Goal: Information Seeking & Learning: Learn about a topic

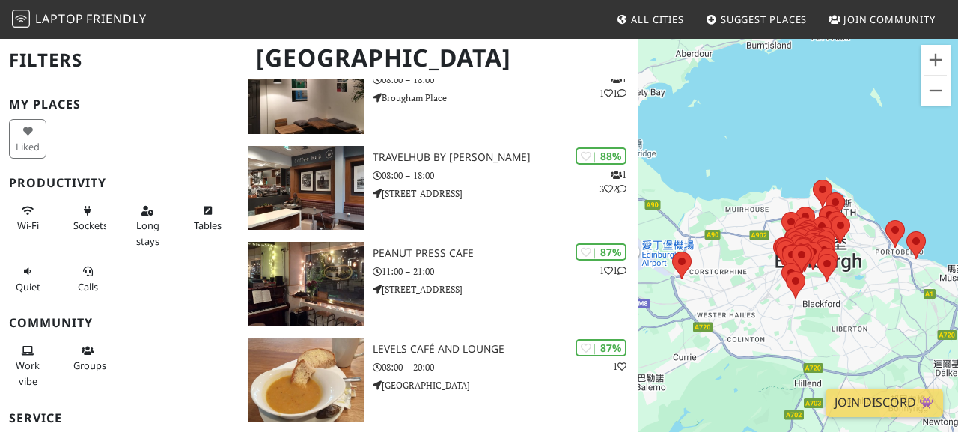
scroll to position [392, 0]
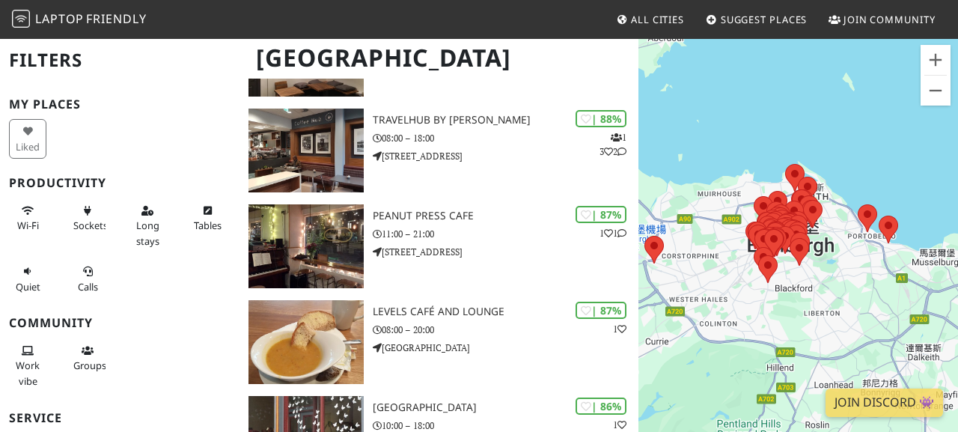
drag, startPoint x: 837, startPoint y: 298, endPoint x: 792, endPoint y: 275, distance: 50.6
click at [792, 275] on div "若要瀏覽，請按箭頭鍵。" at bounding box center [799, 253] width 320 height 432
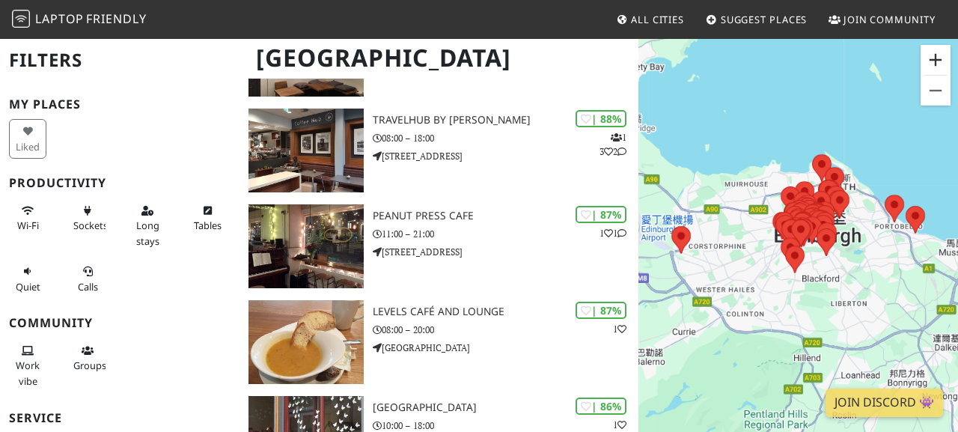
click at [922, 58] on button "放大" at bounding box center [936, 60] width 30 height 30
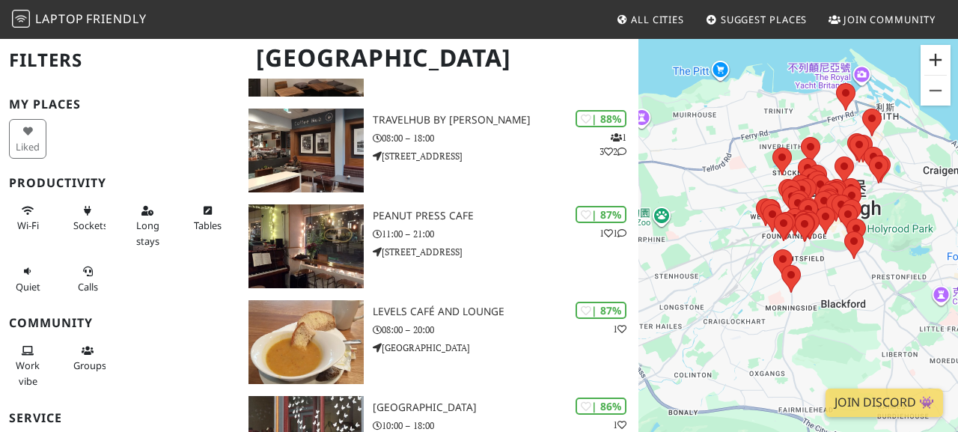
click at [922, 59] on button "放大" at bounding box center [936, 60] width 30 height 30
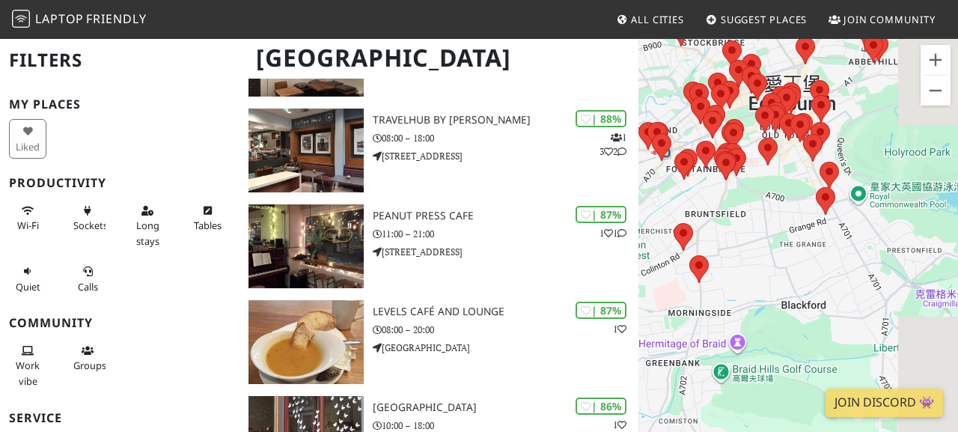
drag, startPoint x: 845, startPoint y: 272, endPoint x: 759, endPoint y: 221, distance: 100.0
click at [759, 221] on div "若要瀏覽，請按箭頭鍵。" at bounding box center [799, 253] width 320 height 432
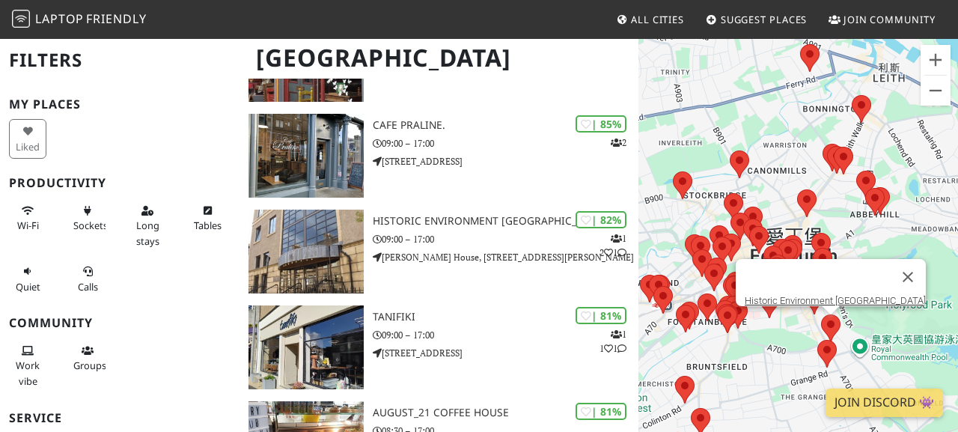
scroll to position [764, 0]
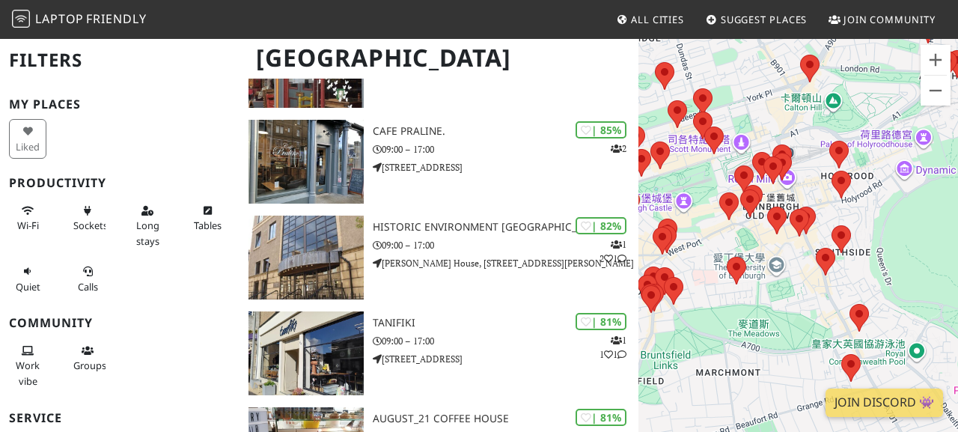
drag, startPoint x: 836, startPoint y: 326, endPoint x: 860, endPoint y: 220, distance: 109.2
click at [860, 220] on div "若要瀏覽，請按箭頭鍵。" at bounding box center [799, 253] width 320 height 432
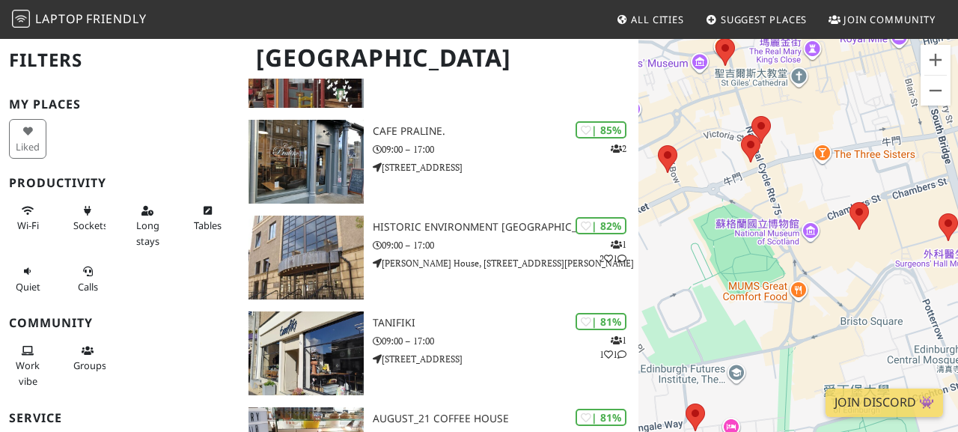
drag, startPoint x: 716, startPoint y: 341, endPoint x: 731, endPoint y: 335, distance: 15.9
click at [731, 335] on div "若要瀏覽，請按箭頭鍵。" at bounding box center [799, 253] width 320 height 432
click at [850, 202] on area at bounding box center [850, 202] width 0 height 0
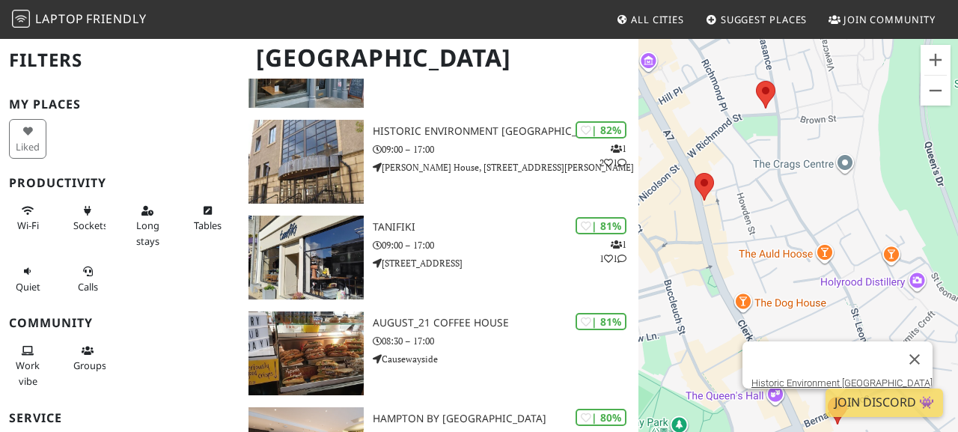
scroll to position [898, 0]
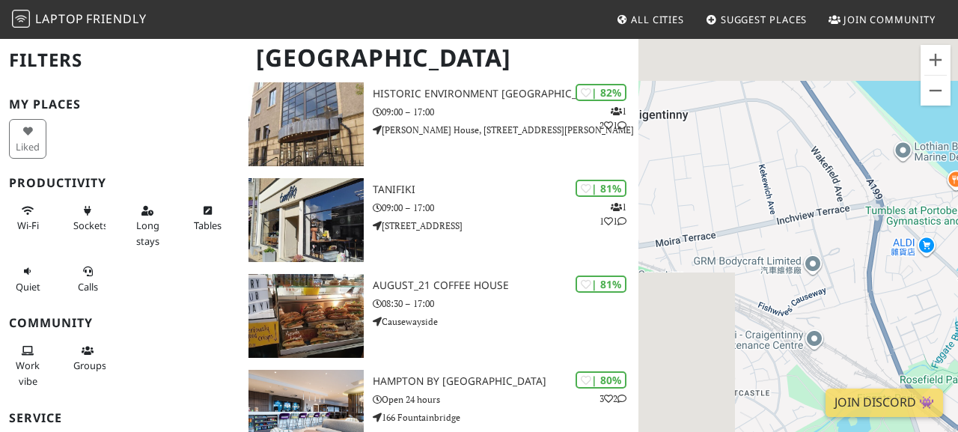
drag, startPoint x: 764, startPoint y: 201, endPoint x: 895, endPoint y: 276, distance: 151.9
click at [895, 277] on div "若要瀏覽，請按箭頭鍵。 Balcony Café" at bounding box center [799, 253] width 320 height 432
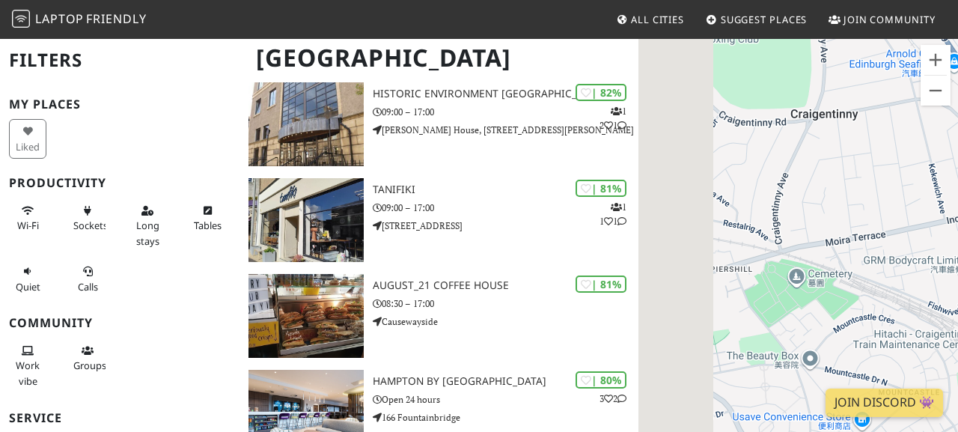
drag, startPoint x: 769, startPoint y: 260, endPoint x: 944, endPoint y: 260, distance: 175.2
click at [944, 260] on div "若要瀏覽，請按箭頭鍵。 Balcony Café" at bounding box center [799, 253] width 320 height 432
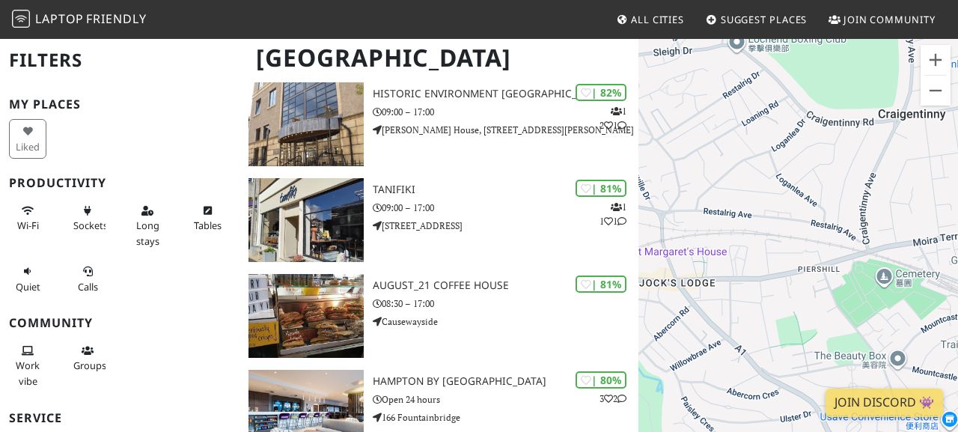
drag, startPoint x: 764, startPoint y: 280, endPoint x: 884, endPoint y: 280, distance: 120.5
click at [884, 280] on div "若要瀏覽，請按箭頭鍵。 Balcony Café" at bounding box center [799, 253] width 320 height 432
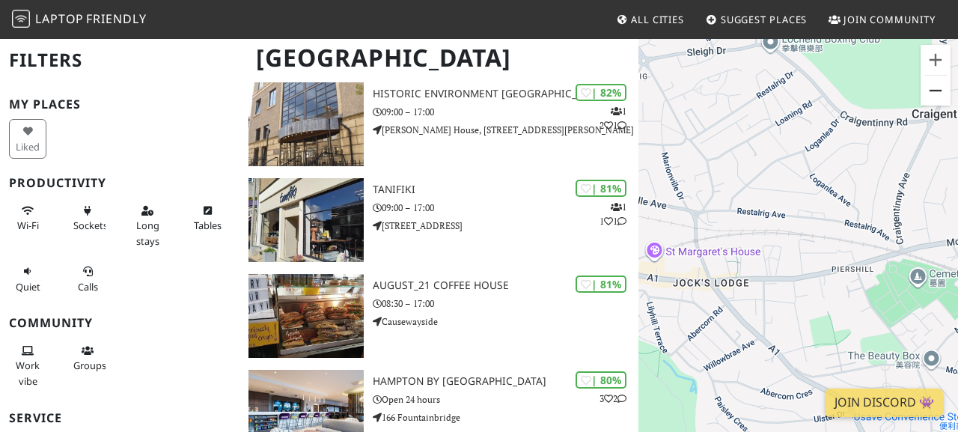
click at [936, 84] on button "縮小" at bounding box center [936, 91] width 30 height 30
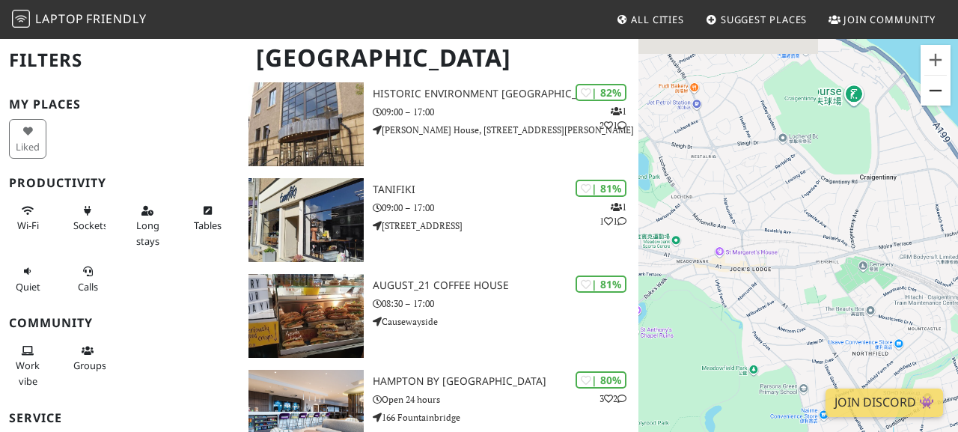
click at [936, 84] on button "縮小" at bounding box center [936, 91] width 30 height 30
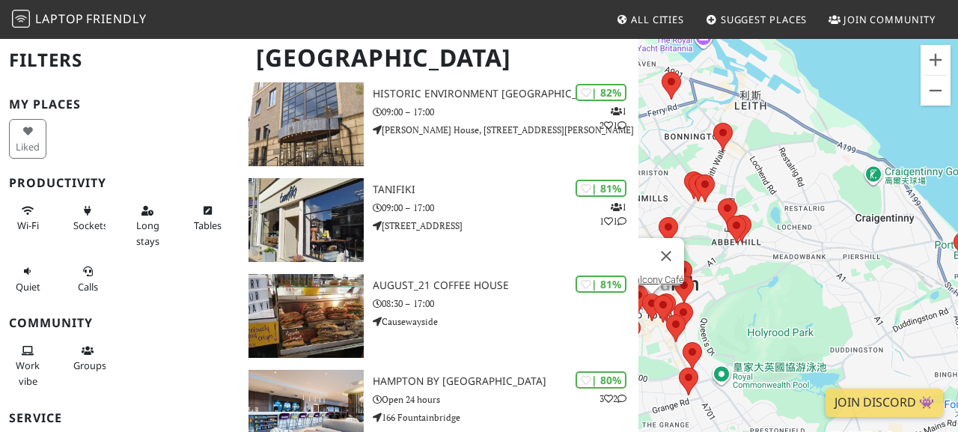
drag, startPoint x: 713, startPoint y: 174, endPoint x: 826, endPoint y: 174, distance: 113.1
click at [826, 174] on div "若要瀏覽，請按箭頭鍵。 Balcony Café" at bounding box center [799, 253] width 320 height 432
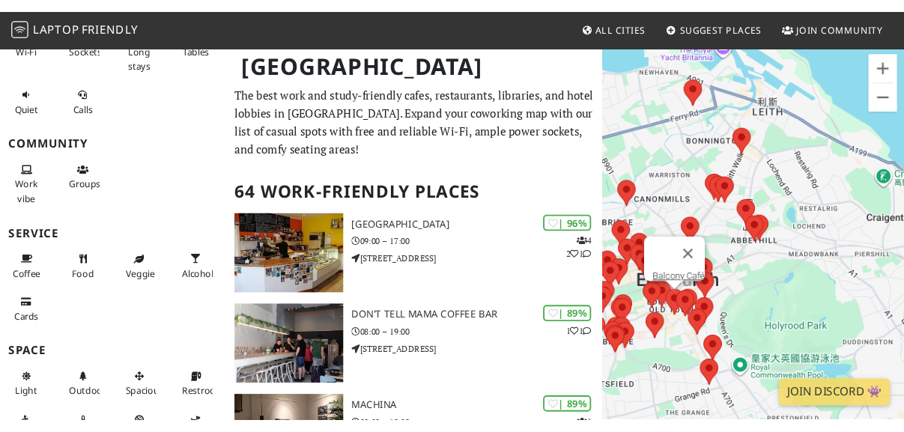
scroll to position [130, 0]
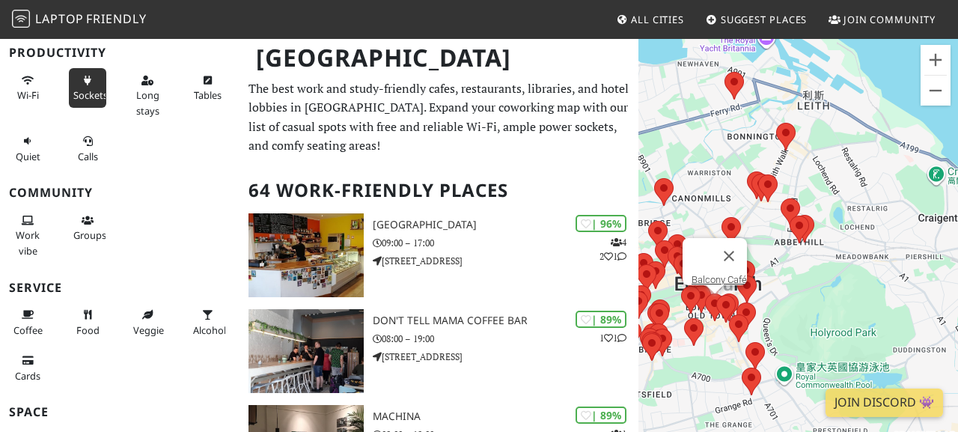
click at [85, 88] on span "Sockets" at bounding box center [90, 94] width 34 height 13
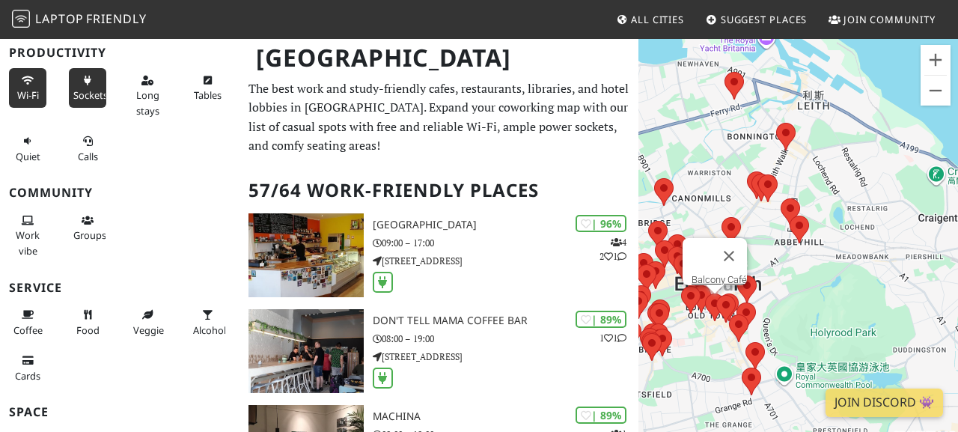
click at [34, 98] on span "Wi-Fi" at bounding box center [28, 94] width 22 height 13
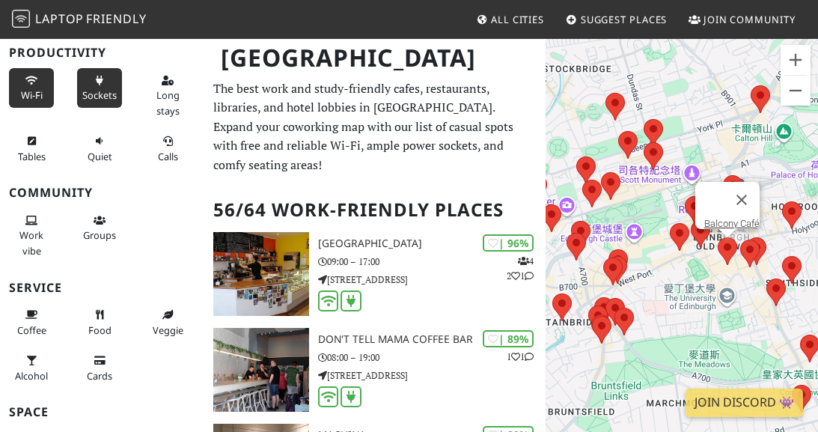
drag, startPoint x: 743, startPoint y: 302, endPoint x: 627, endPoint y: 212, distance: 147.2
click at [627, 212] on div "若要瀏覽，請按箭頭鍵。 Balcony Café" at bounding box center [682, 253] width 273 height 432
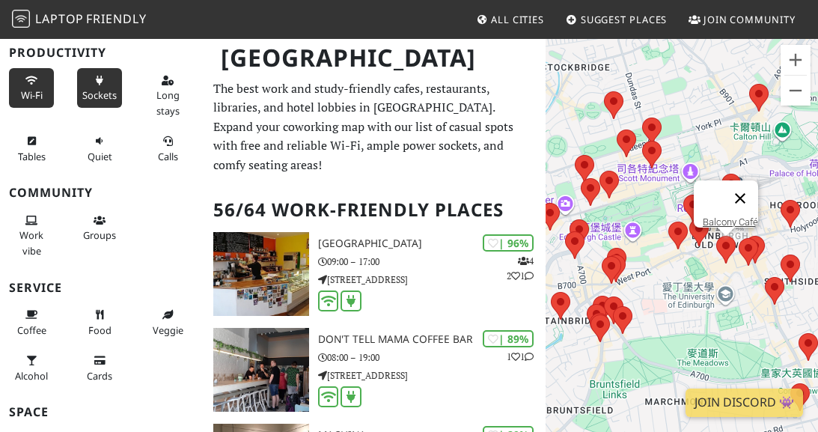
click at [749, 185] on button "關閉" at bounding box center [741, 198] width 36 height 36
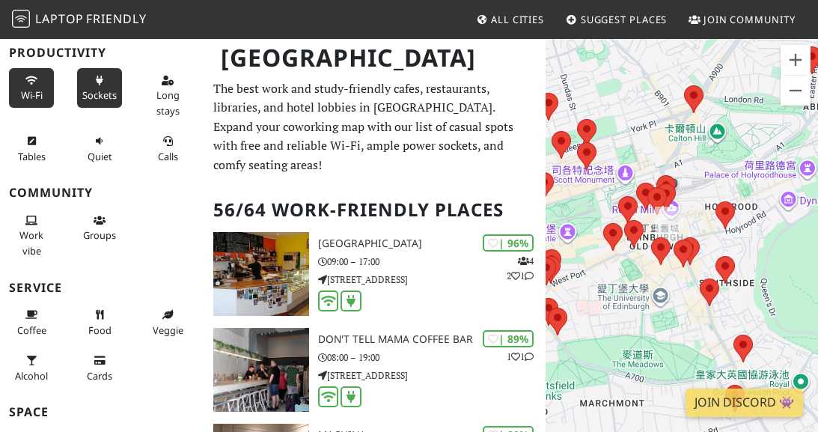
drag, startPoint x: 736, startPoint y: 291, endPoint x: 600, endPoint y: 292, distance: 135.5
click at [600, 292] on div "若要瀏覽，請按箭頭鍵。" at bounding box center [682, 253] width 273 height 432
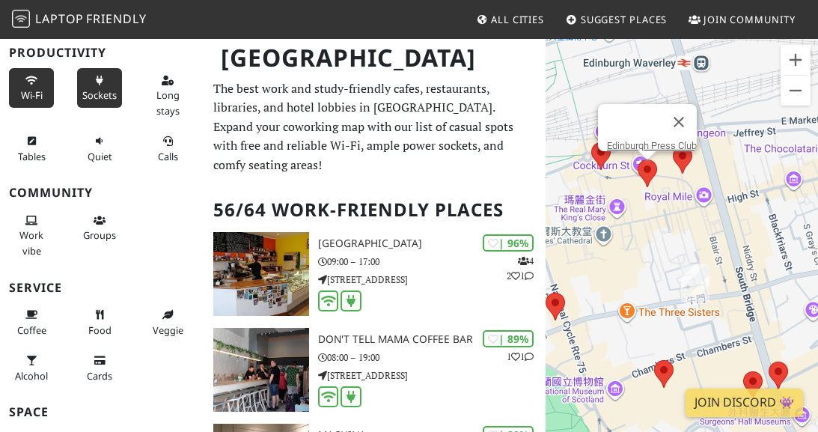
click at [638, 159] on area at bounding box center [638, 159] width 0 height 0
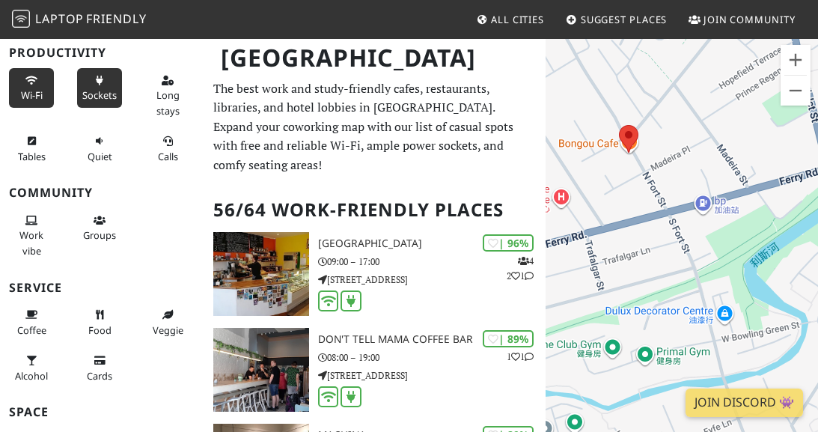
drag, startPoint x: 710, startPoint y: 279, endPoint x: 609, endPoint y: 258, distance: 103.2
click at [609, 258] on div "若要瀏覽，請按箭頭鍵。 Edinburgh Press Club" at bounding box center [682, 253] width 273 height 432
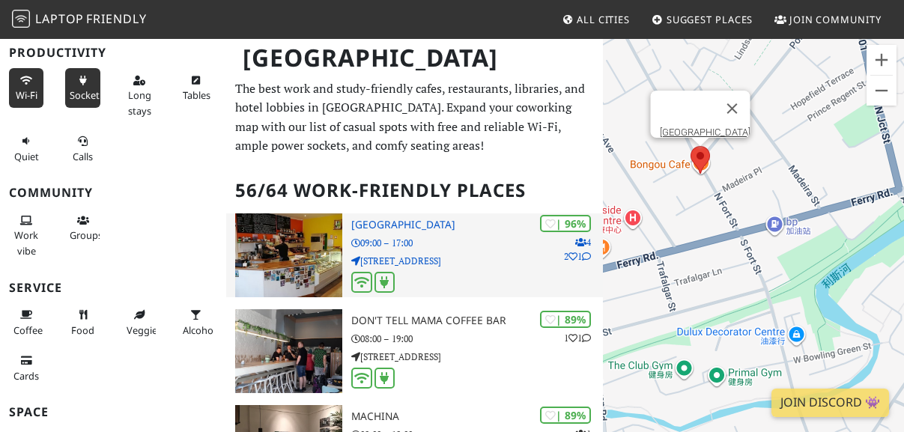
click at [425, 267] on p "[STREET_ADDRESS]" at bounding box center [476, 261] width 251 height 14
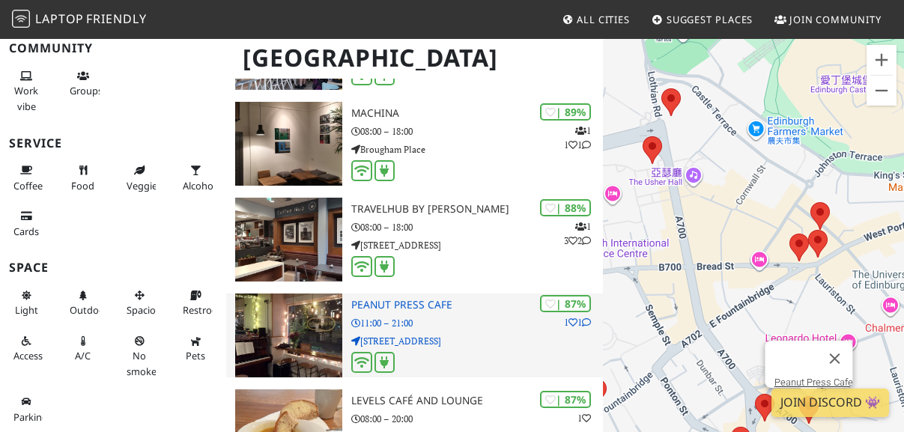
scroll to position [311, 0]
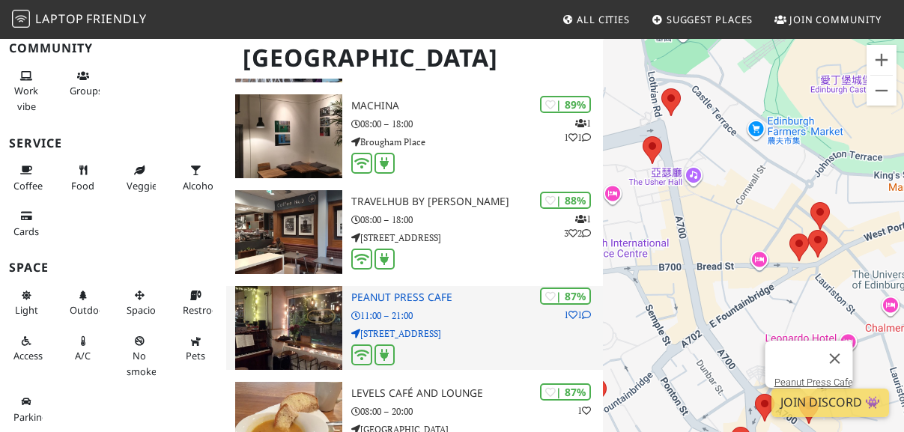
click at [491, 333] on p "[STREET_ADDRESS]" at bounding box center [476, 333] width 251 height 14
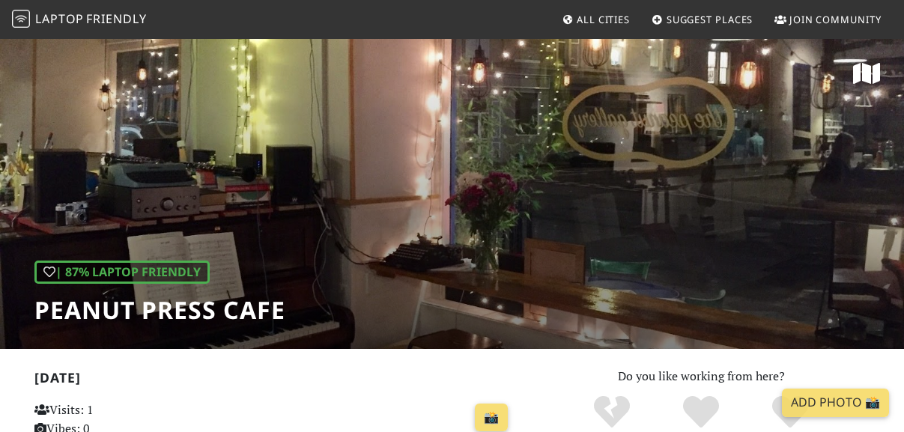
click at [479, 235] on div "| 87% Laptop Friendly Peanut Press Cafe" at bounding box center [452, 192] width 904 height 311
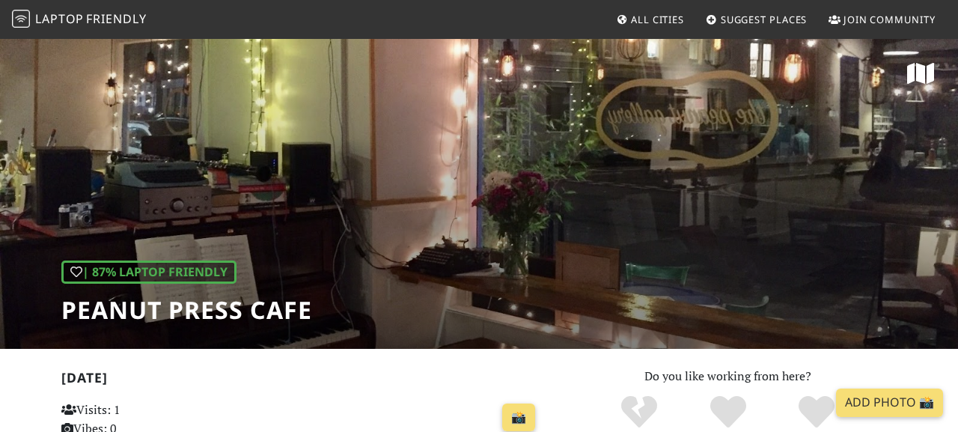
click at [443, 240] on div "| 87% Laptop Friendly Peanut Press Cafe" at bounding box center [479, 192] width 958 height 311
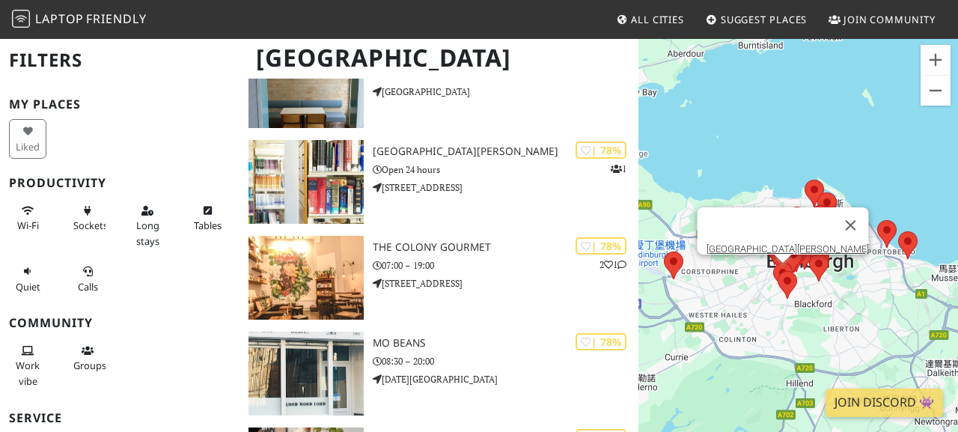
scroll to position [1435, 0]
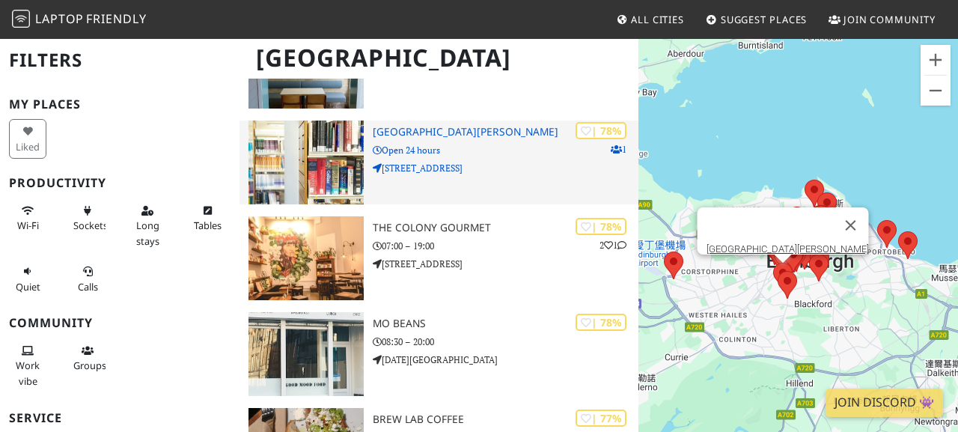
click at [493, 135] on h3 "[GEOGRAPHIC_DATA][PERSON_NAME]" at bounding box center [506, 132] width 267 height 13
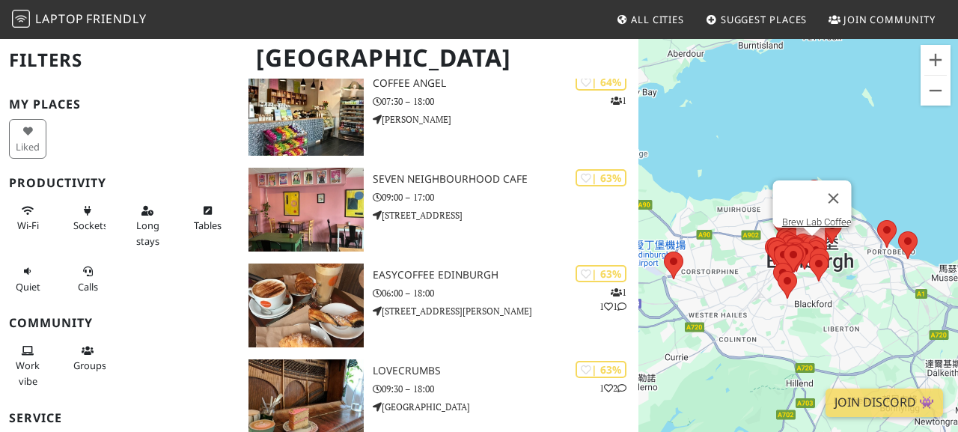
scroll to position [3331, 0]
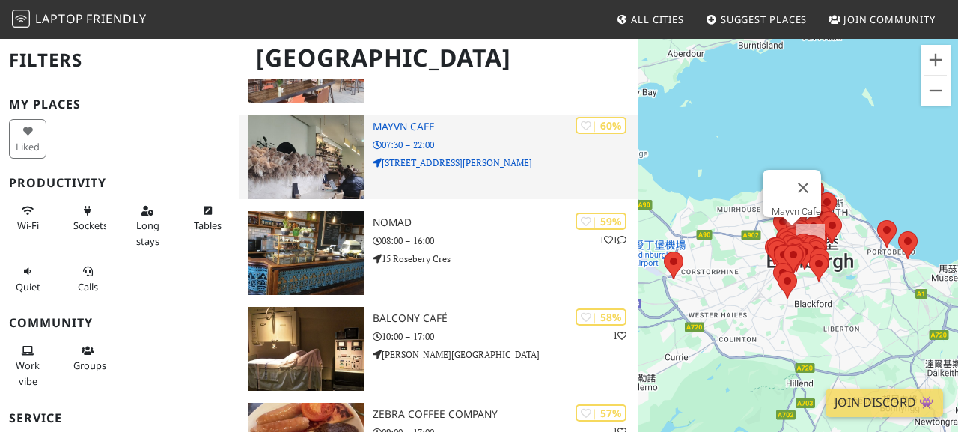
click at [481, 186] on div "| 60% Mayvn Cafe 07:30 – 22:00 127 George Street" at bounding box center [506, 157] width 267 height 84
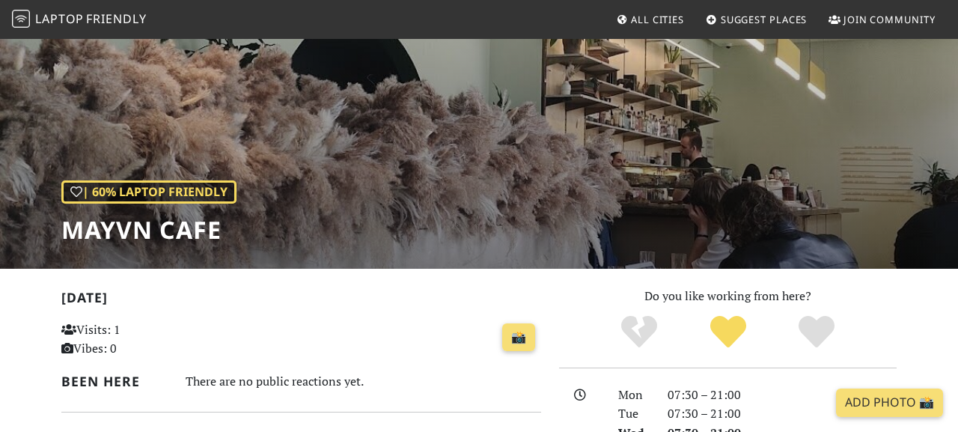
scroll to position [127, 0]
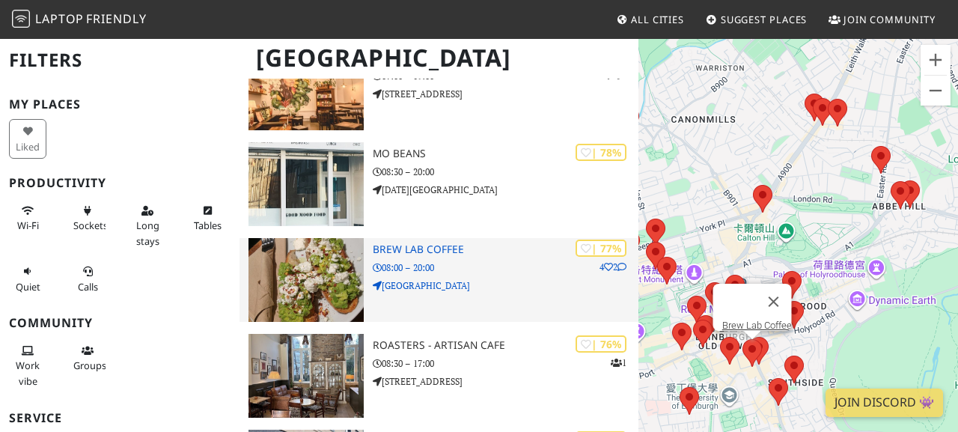
scroll to position [1611, 0]
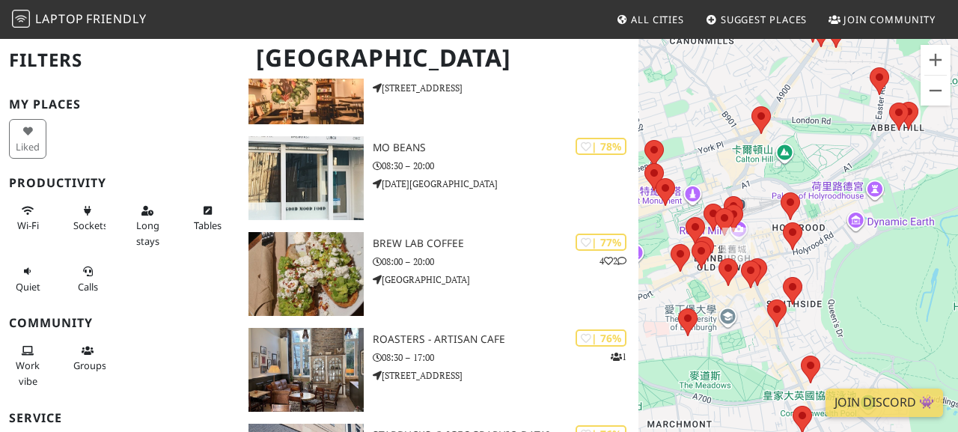
drag, startPoint x: 800, startPoint y: 291, endPoint x: 798, endPoint y: 208, distance: 83.1
click at [798, 208] on img at bounding box center [790, 206] width 19 height 28
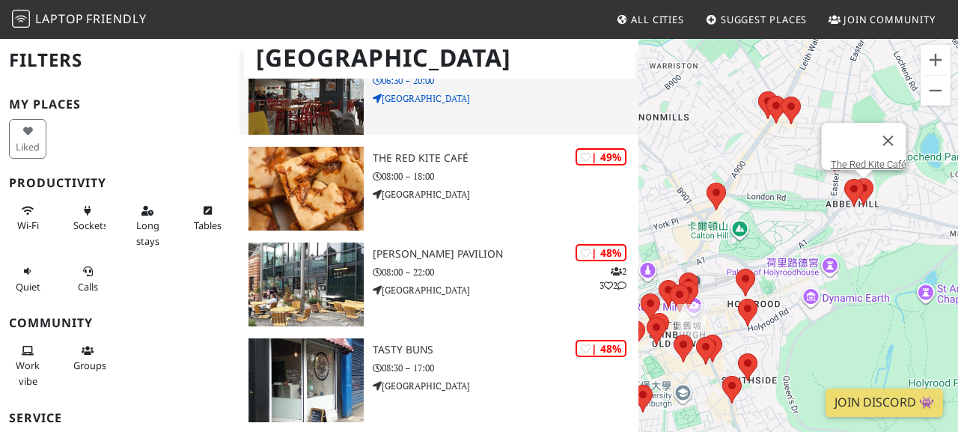
scroll to position [4164, 0]
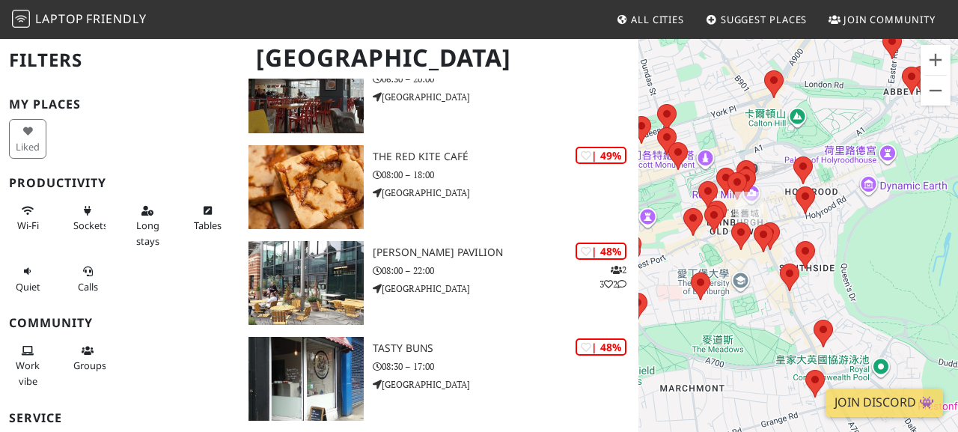
drag, startPoint x: 791, startPoint y: 243, endPoint x: 755, endPoint y: 126, distance: 122.9
click at [755, 126] on div "若要瀏覽，請按箭頭鍵。" at bounding box center [799, 253] width 320 height 432
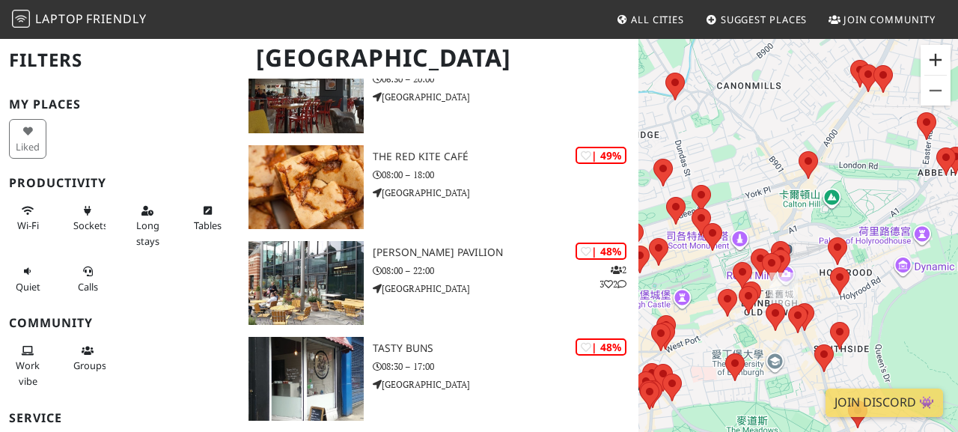
click at [941, 72] on button "放大" at bounding box center [936, 60] width 30 height 30
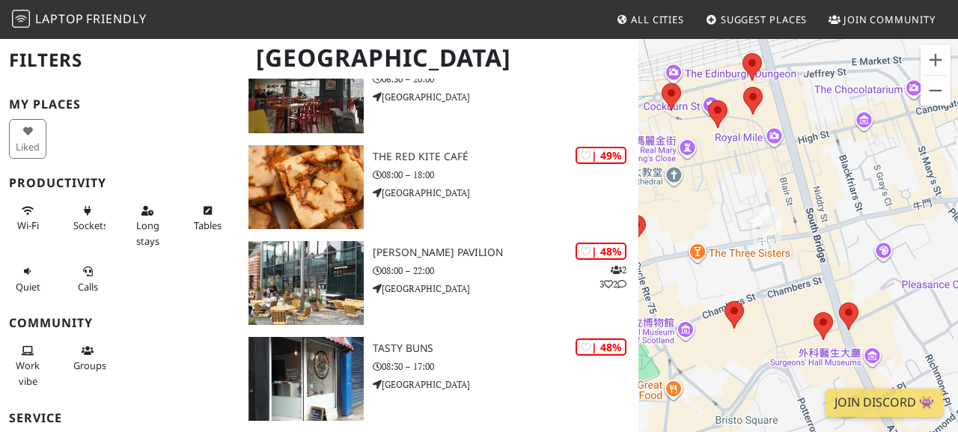
drag, startPoint x: 815, startPoint y: 311, endPoint x: 875, endPoint y: 22, distance: 295.9
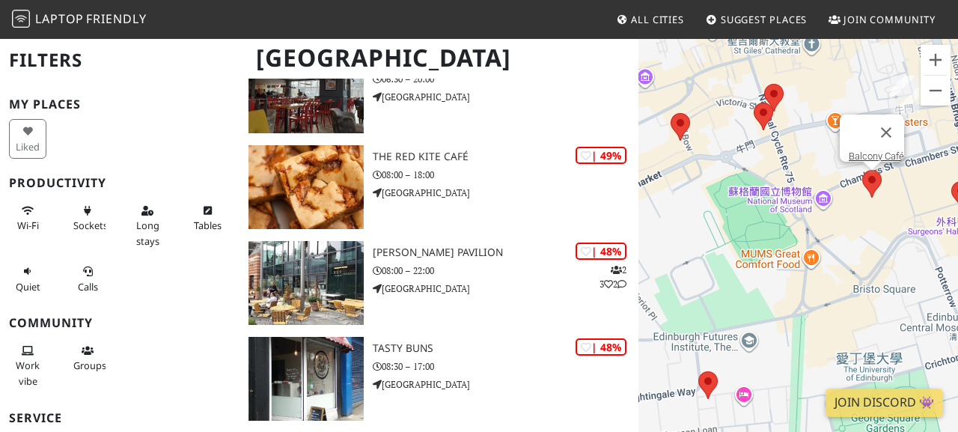
drag, startPoint x: 803, startPoint y: 176, endPoint x: 866, endPoint y: 176, distance: 62.9
click at [863, 170] on area at bounding box center [863, 170] width 0 height 0
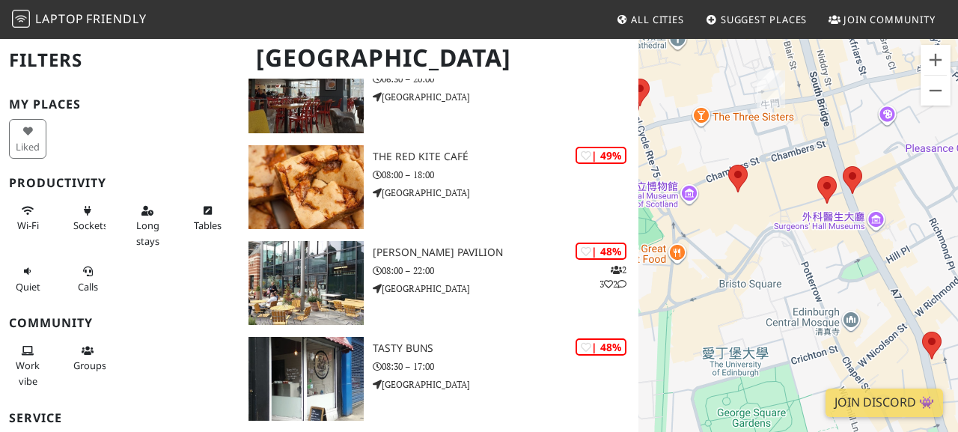
drag, startPoint x: 860, startPoint y: 317, endPoint x: 692, endPoint y: 311, distance: 168.6
click at [692, 311] on div "若要瀏覽，請按箭頭鍵。" at bounding box center [799, 253] width 320 height 432
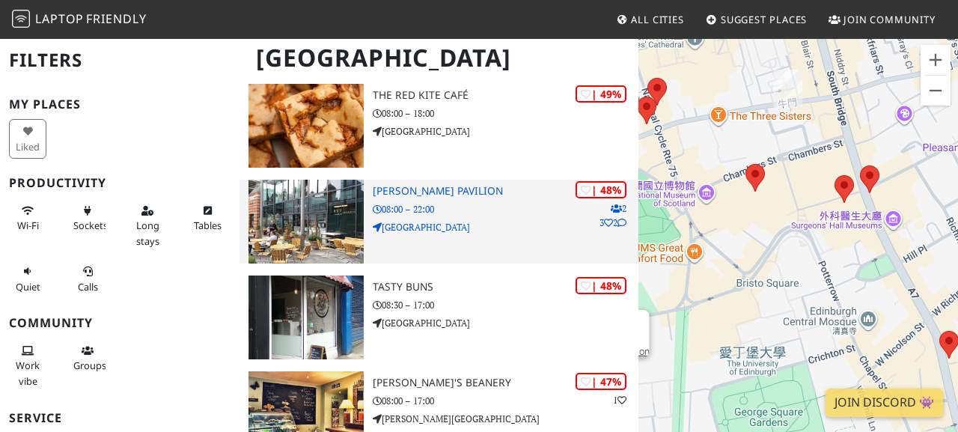
scroll to position [4296, 0]
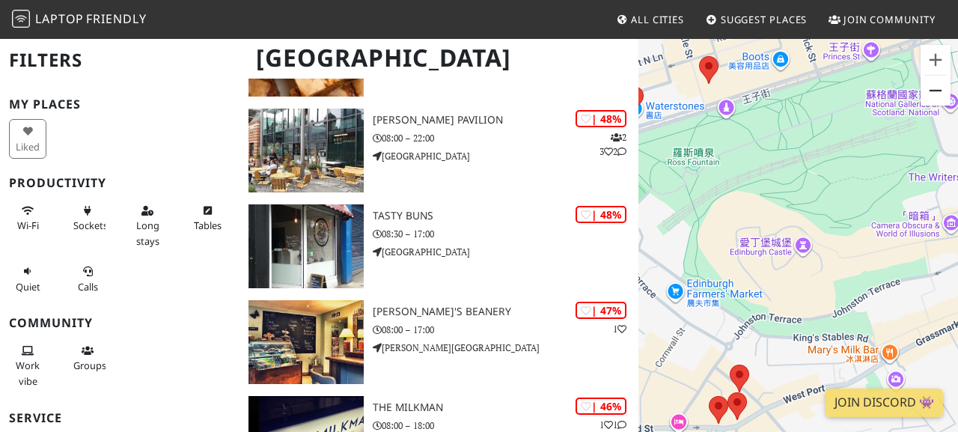
click at [946, 96] on button "縮小" at bounding box center [936, 91] width 30 height 30
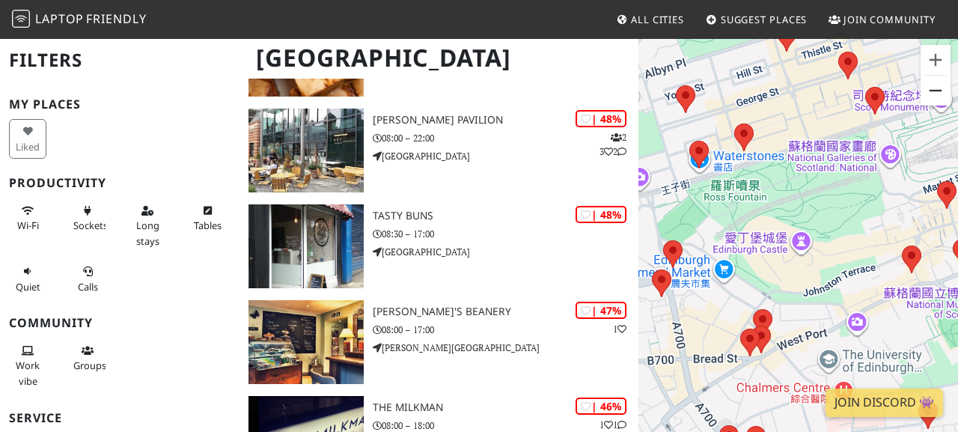
click at [946, 96] on button "縮小" at bounding box center [936, 91] width 30 height 30
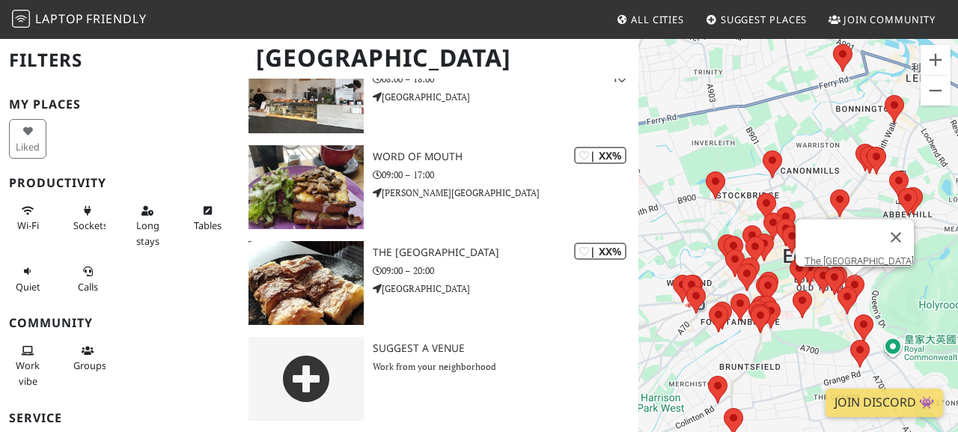
scroll to position [5985, 0]
